Goal: Information Seeking & Learning: Check status

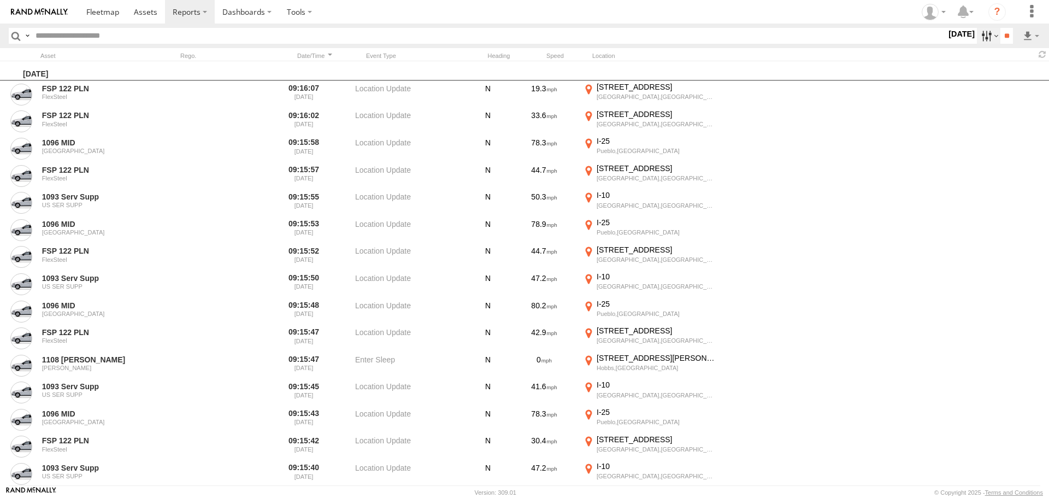
click at [979, 38] on label at bounding box center [988, 36] width 23 height 16
click at [0, 0] on span "Potential Collision" at bounding box center [0, 0] width 0 height 0
click at [1009, 37] on input "**" at bounding box center [1006, 36] width 13 height 16
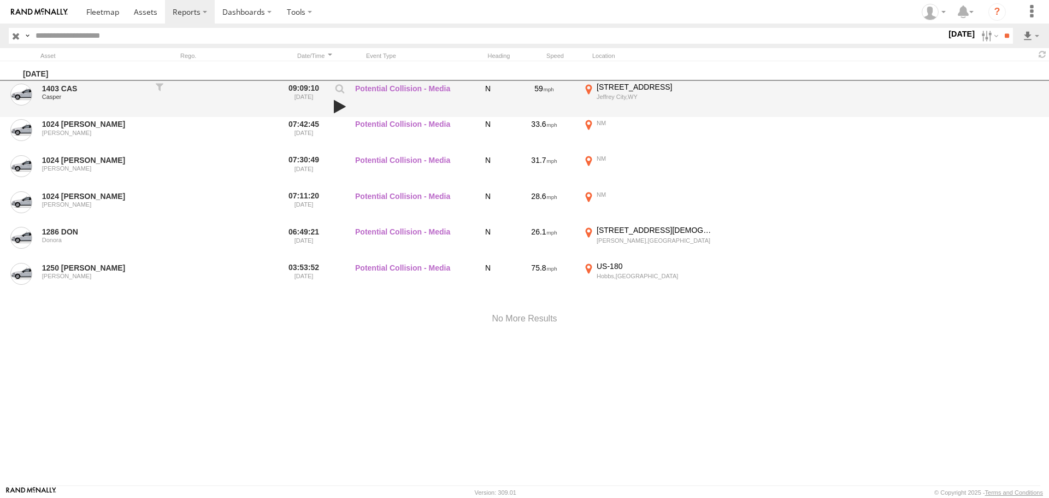
click at [339, 104] on link at bounding box center [339, 106] width 19 height 15
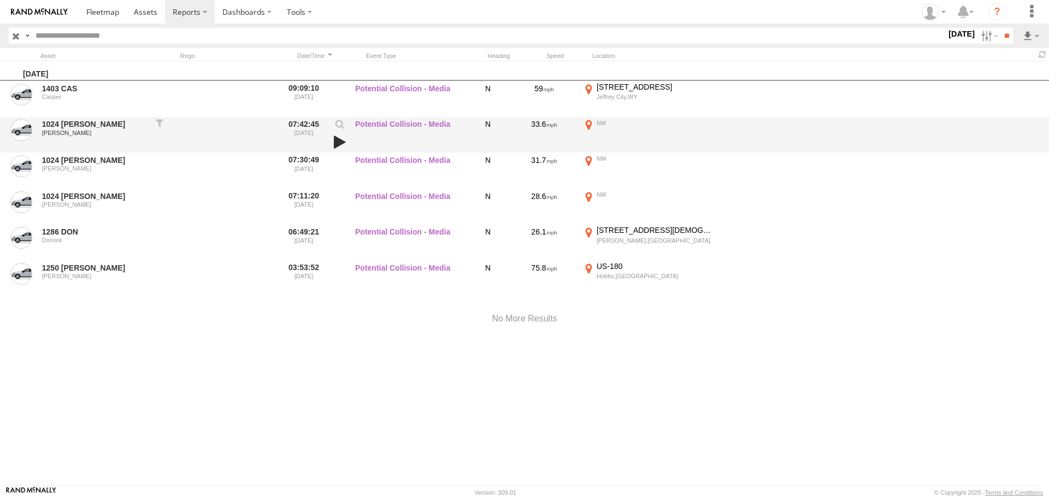
click at [337, 143] on link at bounding box center [339, 141] width 19 height 15
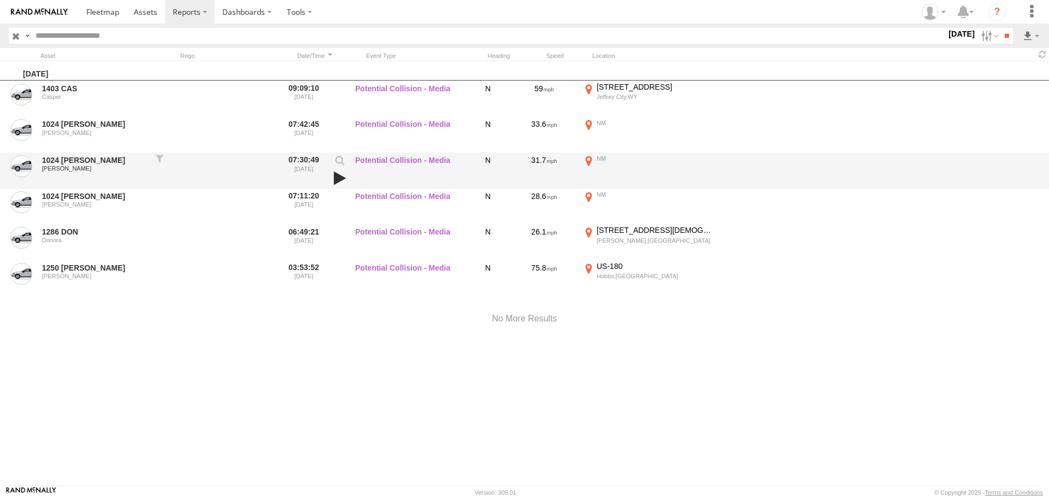
click at [339, 179] on link at bounding box center [339, 177] width 19 height 15
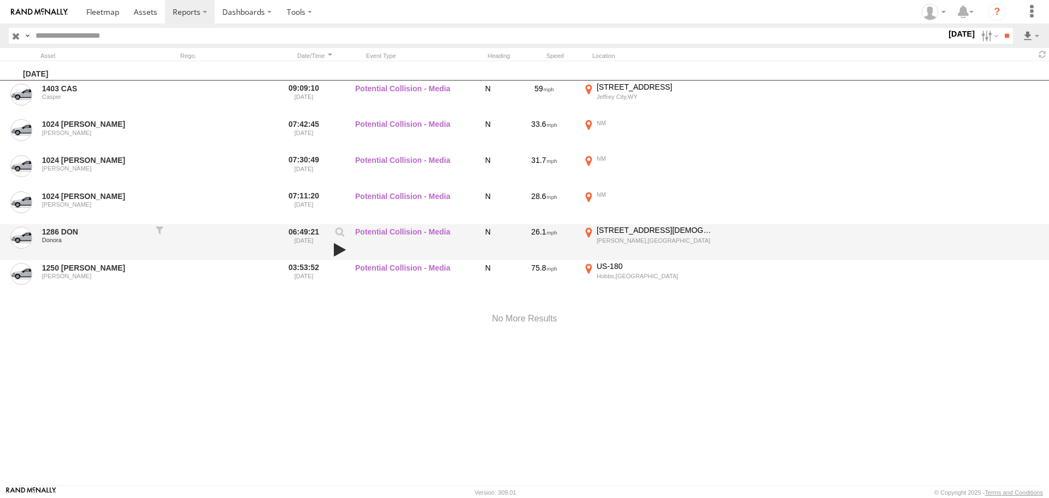
click at [337, 249] on link at bounding box center [339, 249] width 19 height 15
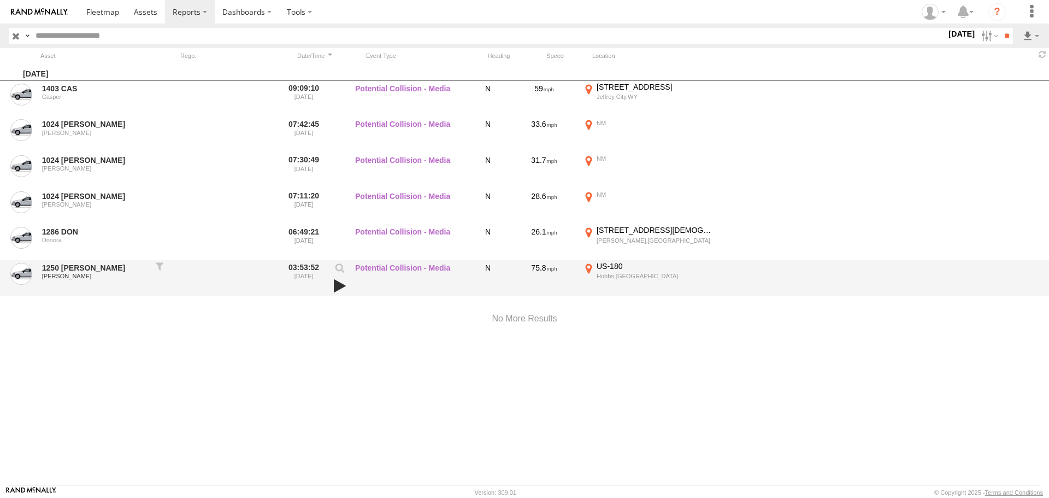
click at [338, 286] on link at bounding box center [339, 285] width 19 height 15
